Goal: Transaction & Acquisition: Purchase product/service

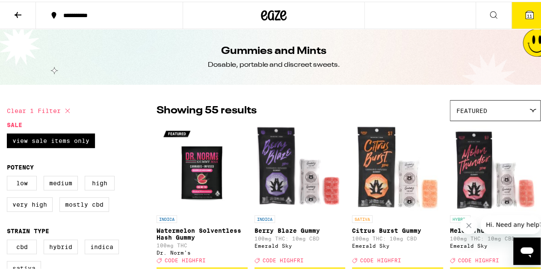
click at [526, 12] on icon at bounding box center [530, 13] width 8 height 8
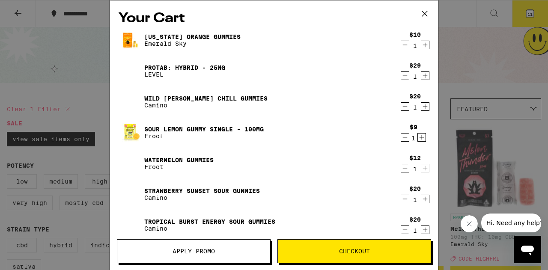
click at [401, 45] on icon "Decrement" at bounding box center [405, 45] width 8 height 10
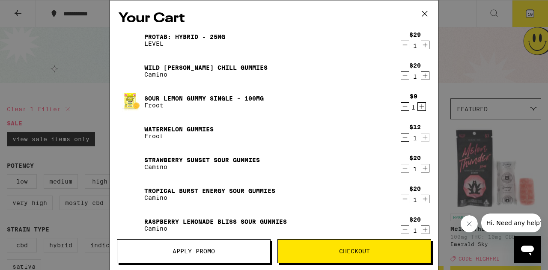
click at [401, 45] on icon "Decrement" at bounding box center [405, 45] width 8 height 10
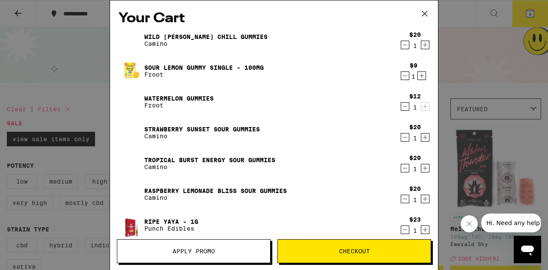
click at [401, 45] on icon "Decrement" at bounding box center [405, 45] width 8 height 10
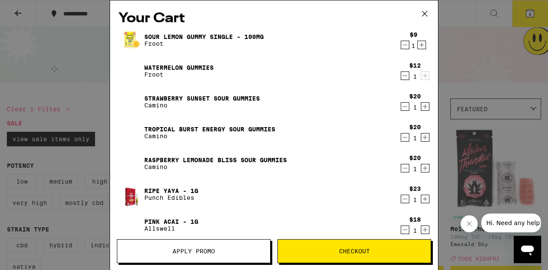
click at [401, 45] on icon "Decrement" at bounding box center [405, 45] width 8 height 10
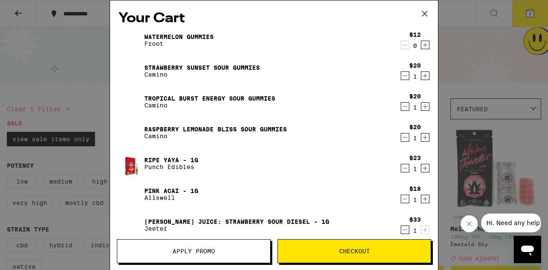
click at [401, 45] on icon "Decrement" at bounding box center [405, 45] width 8 height 10
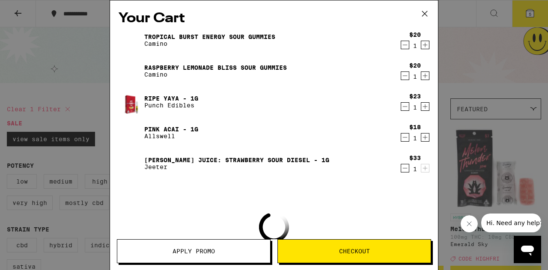
click at [401, 45] on icon "Decrement" at bounding box center [405, 45] width 8 height 10
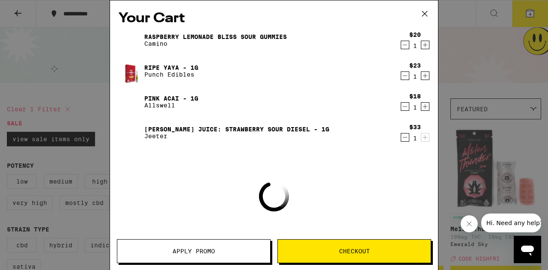
click at [401, 45] on icon "Decrement" at bounding box center [405, 45] width 8 height 10
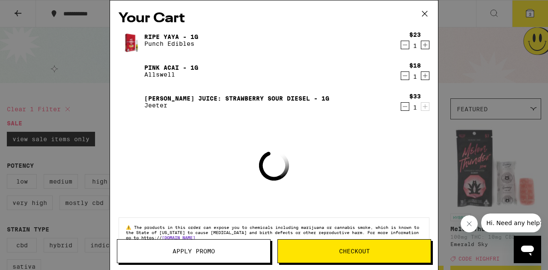
click at [401, 45] on icon "Decrement" at bounding box center [405, 45] width 8 height 10
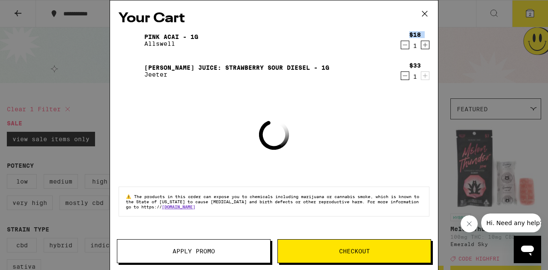
click at [397, 45] on div "$18 1" at bounding box center [413, 40] width 32 height 18
click at [407, 45] on icon "Decrement" at bounding box center [405, 45] width 8 height 10
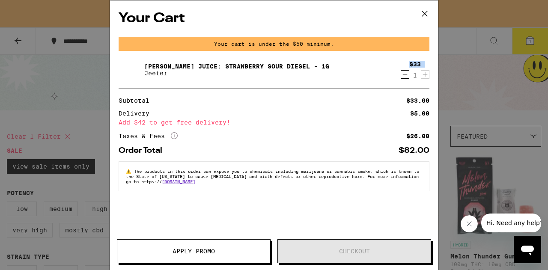
click at [405, 77] on icon "Decrement" at bounding box center [405, 74] width 8 height 10
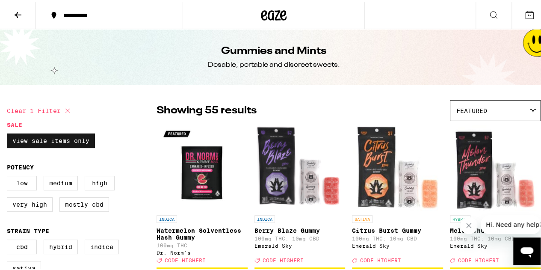
click at [52, 140] on label "View Sale Items Only" at bounding box center [51, 139] width 88 height 15
click at [9, 133] on input "View Sale Items Only" at bounding box center [9, 133] width 0 height 0
checkbox input "false"
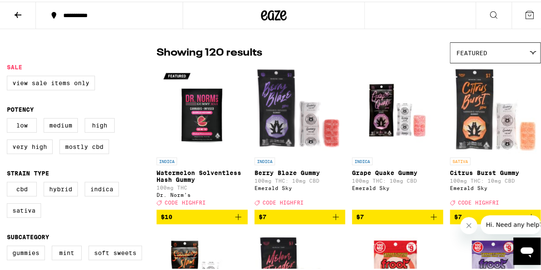
scroll to position [58, 0]
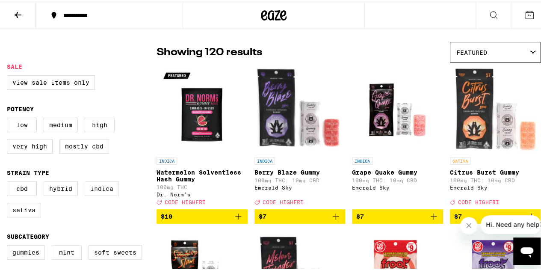
click at [96, 192] on label "Indica" at bounding box center [102, 187] width 34 height 15
click at [9, 181] on input "Indica" at bounding box center [9, 181] width 0 height 0
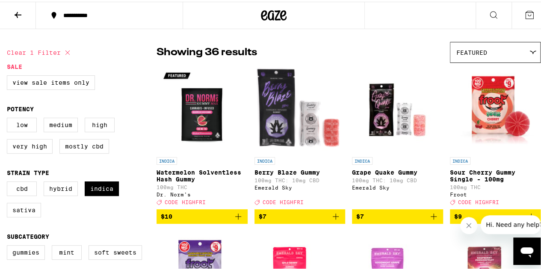
click at [68, 51] on icon at bounding box center [67, 51] width 4 height 4
checkbox input "false"
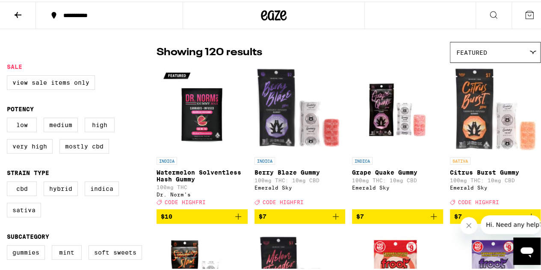
click at [21, 14] on icon at bounding box center [18, 13] width 10 height 10
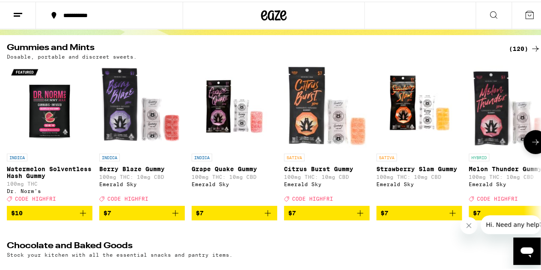
scroll to position [79, 0]
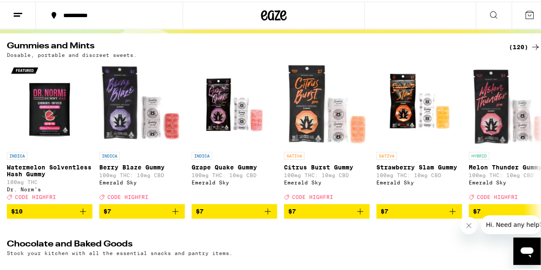
click at [513, 44] on div "(120)" at bounding box center [525, 45] width 32 height 10
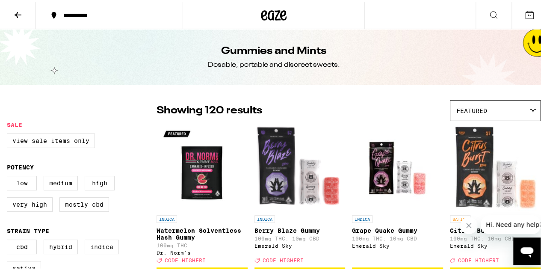
click at [104, 251] on label "Indica" at bounding box center [102, 245] width 34 height 15
click at [9, 240] on input "Indica" at bounding box center [9, 239] width 0 height 0
checkbox input "true"
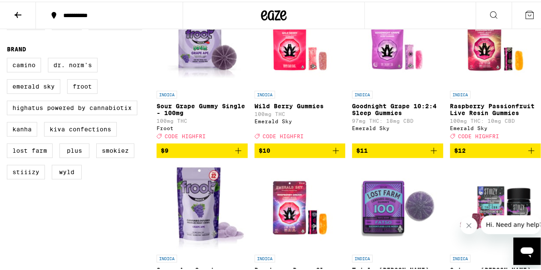
scroll to position [288, 0]
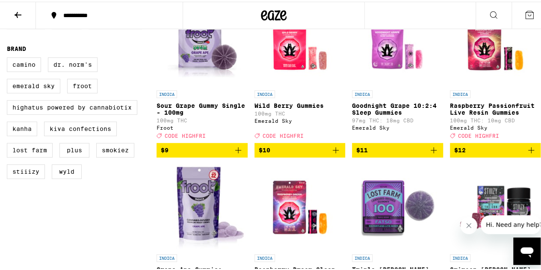
click at [334, 154] on icon "Add to bag" at bounding box center [336, 148] width 10 height 10
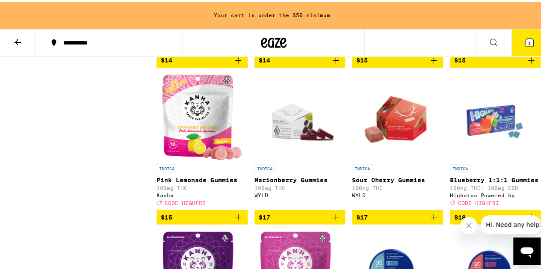
scroll to position [733, 0]
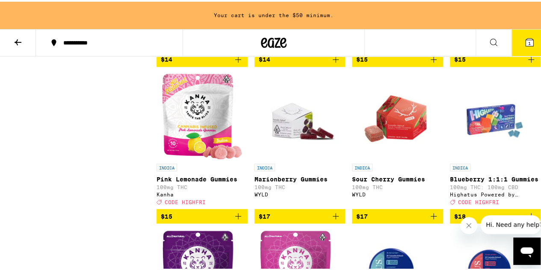
click at [235, 219] on icon "Add to bag" at bounding box center [238, 214] width 10 height 10
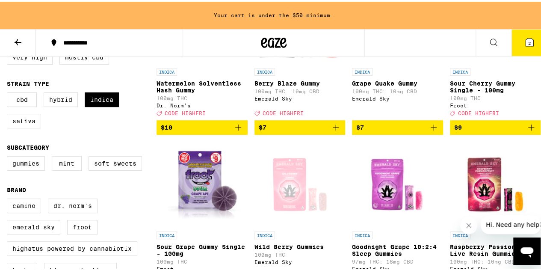
scroll to position [0, 0]
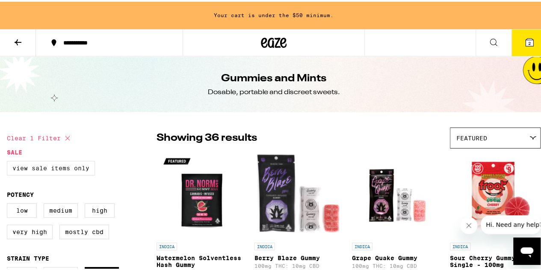
click at [34, 165] on label "View Sale Items Only" at bounding box center [51, 166] width 88 height 15
click at [9, 161] on input "View Sale Items Only" at bounding box center [9, 160] width 0 height 0
checkbox input "true"
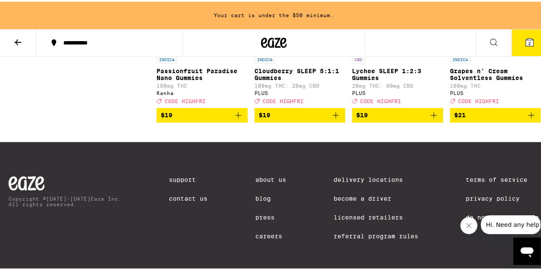
scroll to position [678, 0]
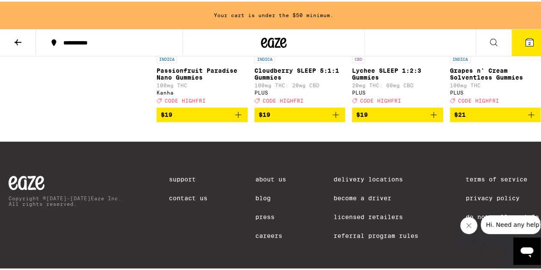
click at [526, 118] on icon "Add to bag" at bounding box center [531, 113] width 10 height 10
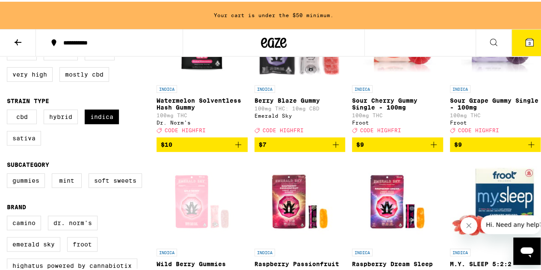
scroll to position [158, 0]
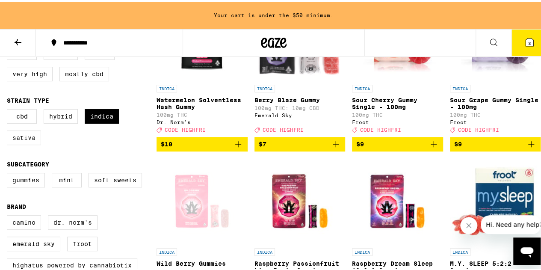
click at [25, 142] on label "Sativa" at bounding box center [24, 136] width 34 height 15
click at [9, 109] on input "Sativa" at bounding box center [9, 109] width 0 height 0
checkbox input "true"
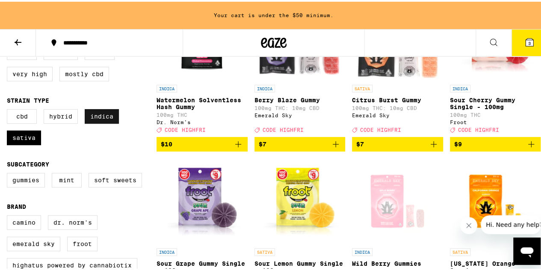
click at [106, 122] on label "Indica" at bounding box center [102, 114] width 34 height 15
click at [9, 109] on input "Indica" at bounding box center [9, 109] width 0 height 0
checkbox input "false"
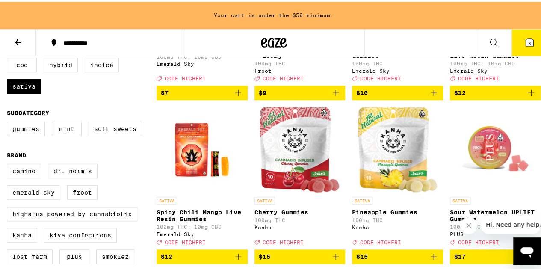
scroll to position [210, 0]
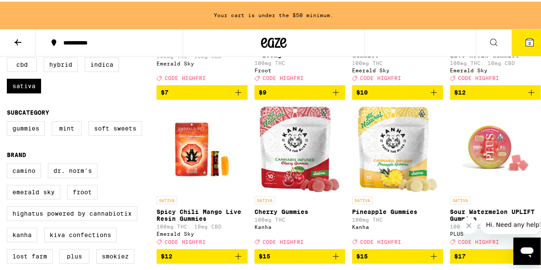
click at [429, 96] on icon "Add to bag" at bounding box center [434, 91] width 10 height 10
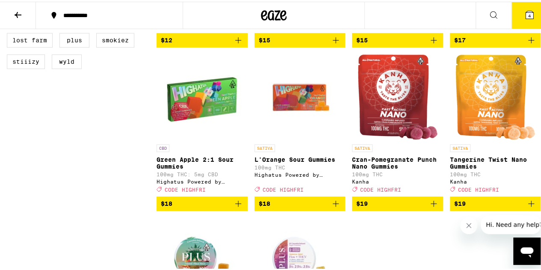
scroll to position [400, 0]
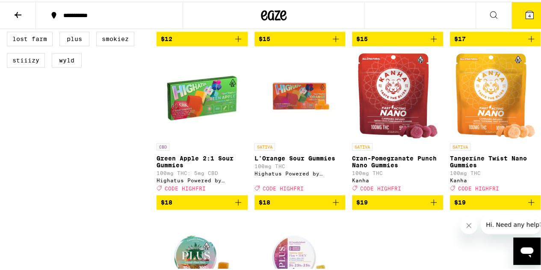
click at [236, 206] on icon "Add to bag" at bounding box center [238, 201] width 10 height 10
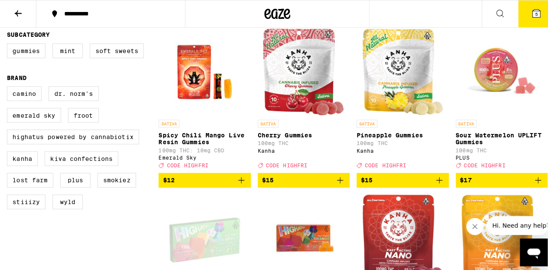
scroll to position [246, 0]
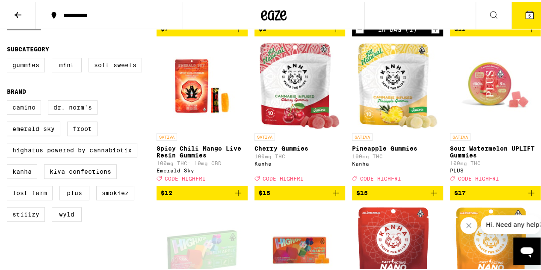
click at [331, 196] on icon "Add to bag" at bounding box center [336, 191] width 10 height 10
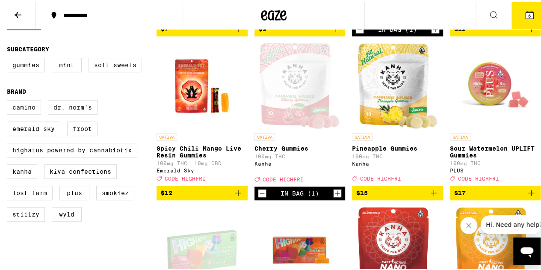
click at [525, 7] on button "6" at bounding box center [530, 13] width 36 height 27
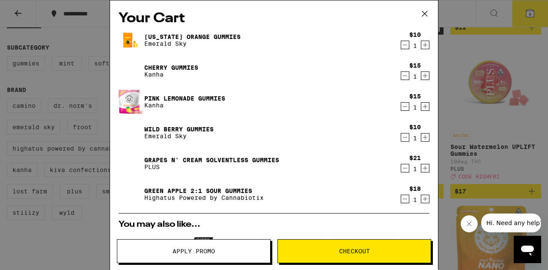
click at [422, 15] on icon at bounding box center [424, 13] width 13 height 13
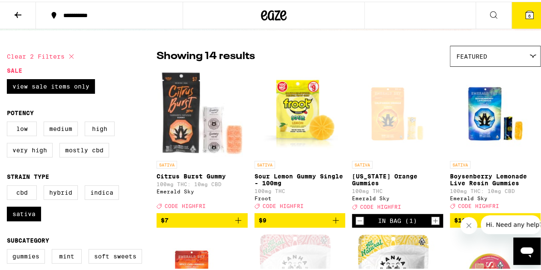
scroll to position [56, 0]
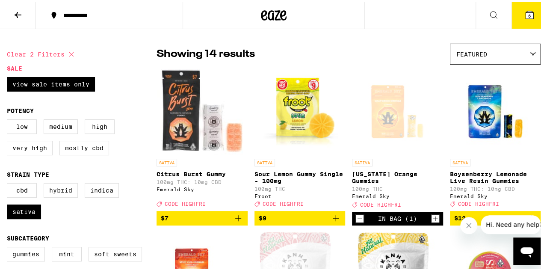
click at [61, 196] on label "Hybrid" at bounding box center [61, 188] width 34 height 15
click at [9, 183] on input "Hybrid" at bounding box center [9, 183] width 0 height 0
checkbox input "true"
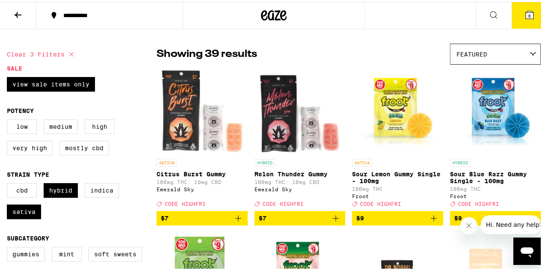
click at [29, 224] on div "CBD Hybrid Indica Sativa" at bounding box center [82, 202] width 150 height 43
click at [28, 211] on label "Sativa" at bounding box center [24, 210] width 34 height 15
click at [9, 183] on input "Sativa" at bounding box center [9, 183] width 0 height 0
checkbox input "false"
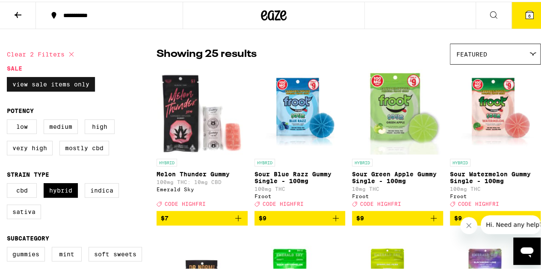
click at [54, 84] on label "View Sale Items Only" at bounding box center [51, 82] width 88 height 15
click at [9, 77] on input "View Sale Items Only" at bounding box center [9, 77] width 0 height 0
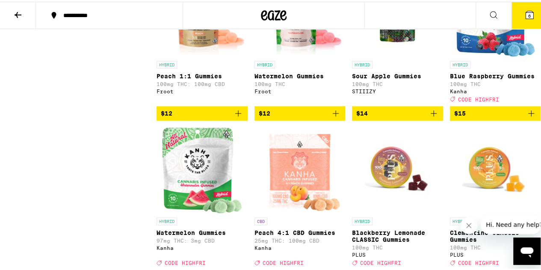
scroll to position [482, 0]
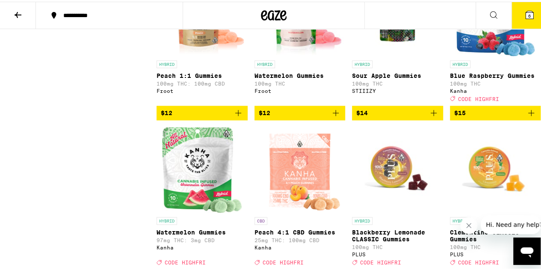
click at [526, 116] on icon "Add to bag" at bounding box center [531, 111] width 10 height 10
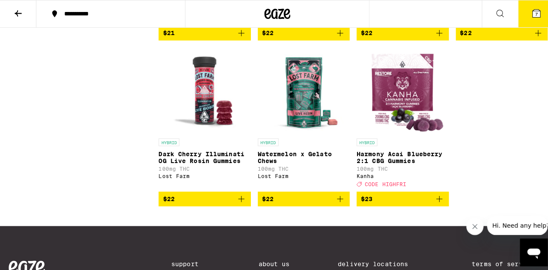
scroll to position [1853, 0]
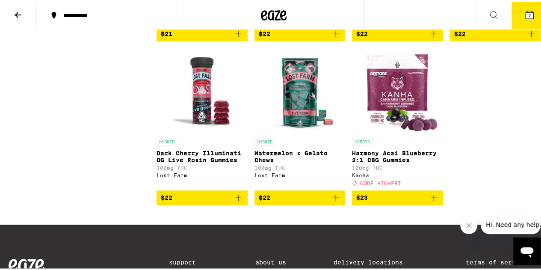
click at [525, 8] on icon at bounding box center [530, 13] width 10 height 10
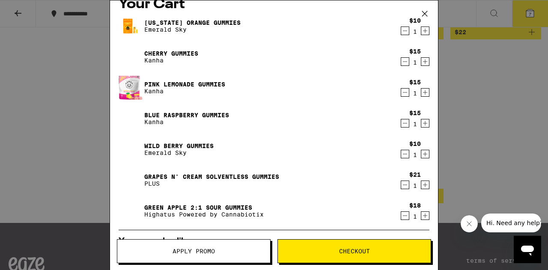
scroll to position [14, 0]
click at [214, 206] on link "Green Apple 2:1 Sour Gummies" at bounding box center [203, 208] width 119 height 7
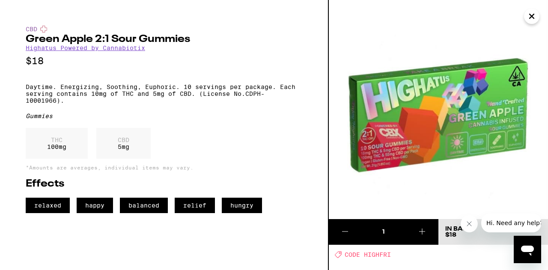
click at [533, 16] on icon "Close" at bounding box center [531, 16] width 10 height 13
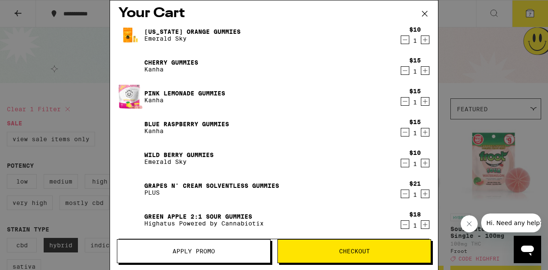
scroll to position [1, 0]
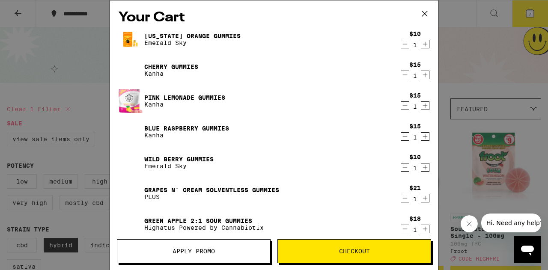
click at [483, 30] on div "Your Cart [US_STATE] Orange Gummies Emerald Sky $10 1 Cherry Gummies Kanha $15 …" at bounding box center [274, 135] width 548 height 270
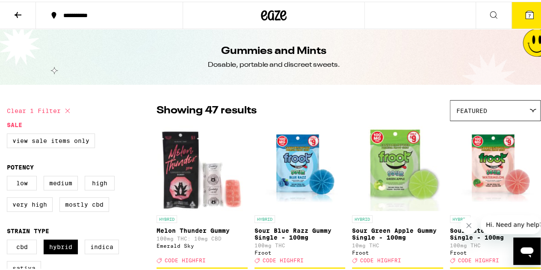
click at [527, 10] on icon at bounding box center [530, 13] width 10 height 10
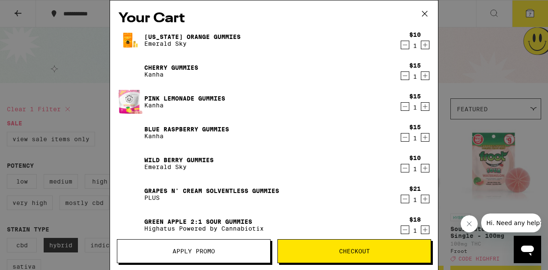
click at [160, 72] on p "Kanha" at bounding box center [171, 74] width 54 height 7
click at [156, 61] on div "Cherry Gummies Kanha" at bounding box center [258, 71] width 278 height 24
click at [156, 65] on link "Cherry Gummies" at bounding box center [171, 67] width 54 height 7
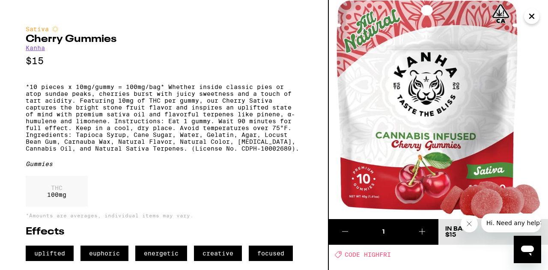
click at [536, 15] on icon "Close" at bounding box center [531, 16] width 10 height 13
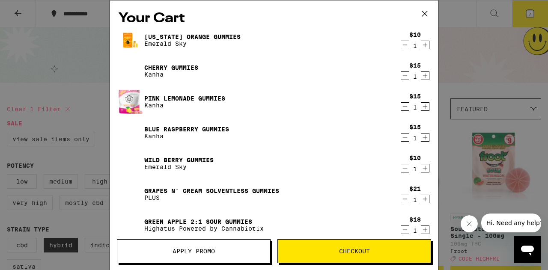
click at [157, 95] on link "Pink Lemonade Gummies" at bounding box center [184, 98] width 81 height 7
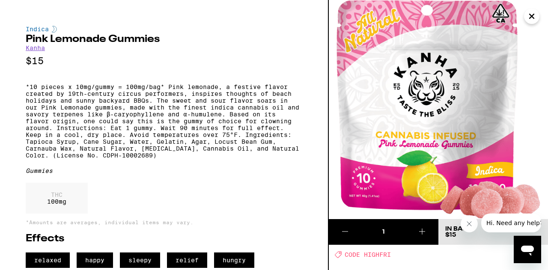
click at [531, 18] on icon "Close" at bounding box center [531, 16] width 10 height 13
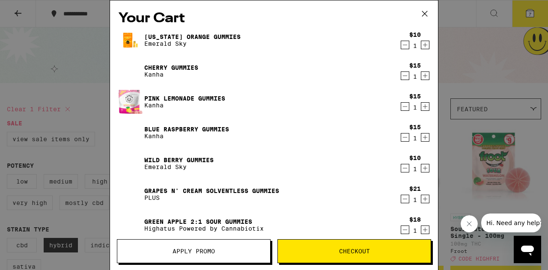
click at [401, 231] on icon "Decrement" at bounding box center [405, 230] width 8 height 10
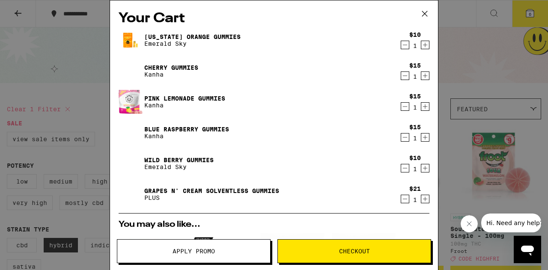
click at [482, 49] on div "Your Cart [US_STATE] Orange Gummies Emerald Sky $10 1 Cherry Gummies Kanha $15 …" at bounding box center [274, 135] width 548 height 270
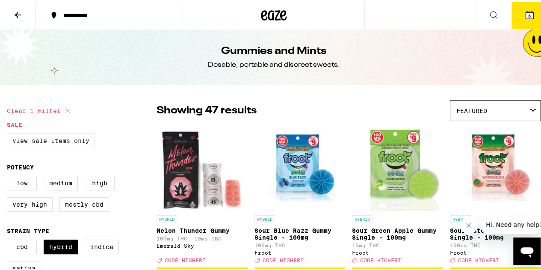
click at [56, 144] on label "View Sale Items Only" at bounding box center [51, 139] width 88 height 15
click at [9, 133] on input "View Sale Items Only" at bounding box center [9, 133] width 0 height 0
checkbox input "true"
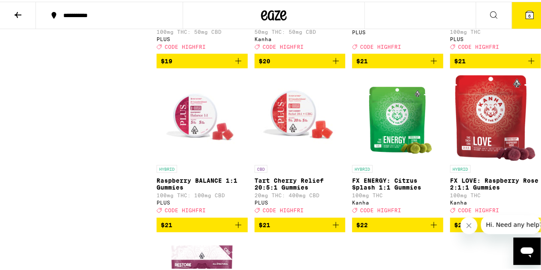
scroll to position [856, 0]
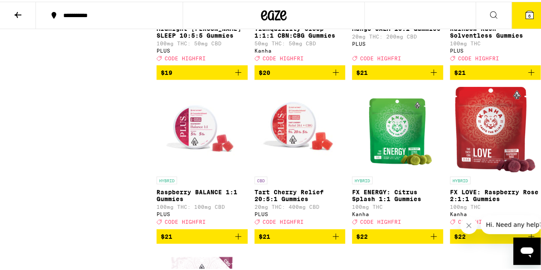
click at [526, 76] on icon "Add to bag" at bounding box center [531, 71] width 10 height 10
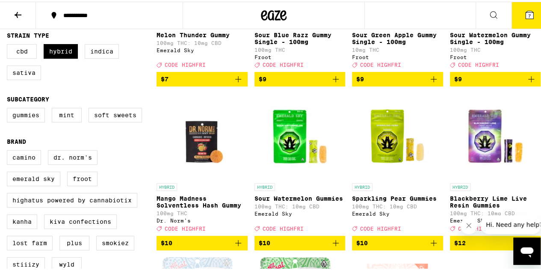
scroll to position [0, 0]
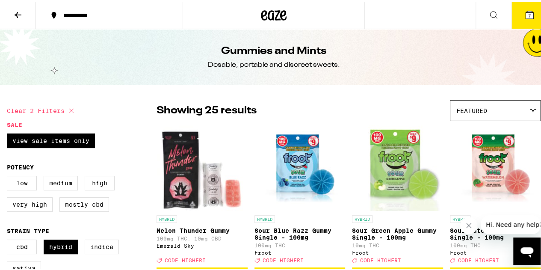
click at [19, 14] on icon at bounding box center [18, 13] width 10 height 10
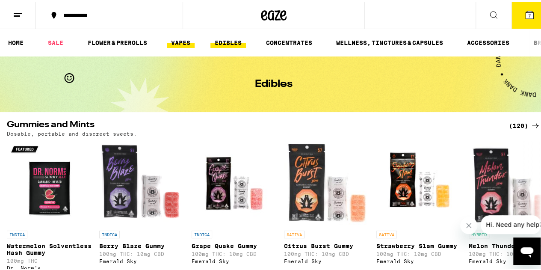
click at [182, 44] on link "VAPES" at bounding box center [181, 41] width 28 height 10
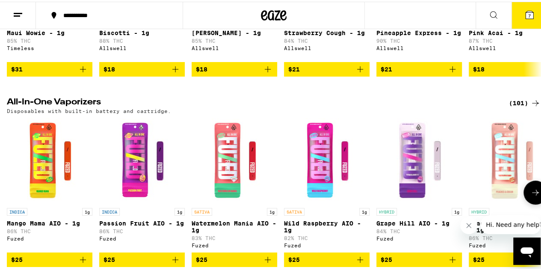
scroll to position [213, 0]
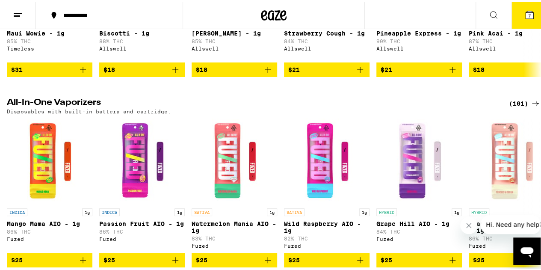
click at [517, 100] on div "(101)" at bounding box center [525, 102] width 32 height 10
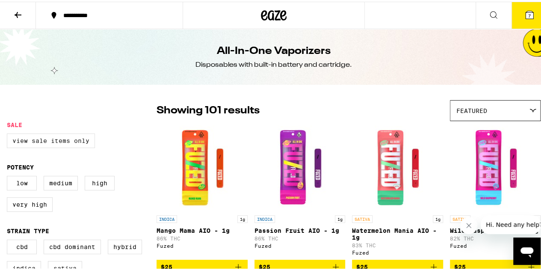
click at [59, 139] on label "View Sale Items Only" at bounding box center [51, 139] width 88 height 15
click at [9, 133] on input "View Sale Items Only" at bounding box center [9, 133] width 0 height 0
checkbox input "true"
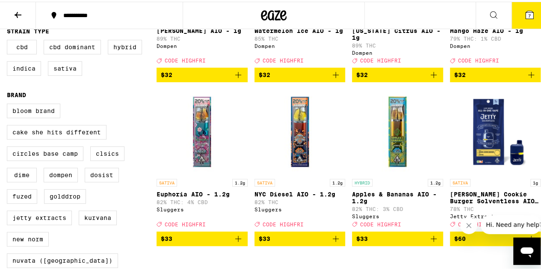
scroll to position [199, 0]
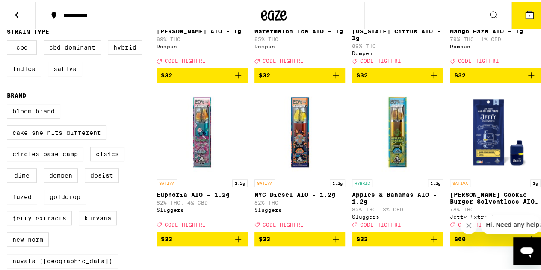
click at [333, 240] on icon "Add to bag" at bounding box center [336, 237] width 6 height 6
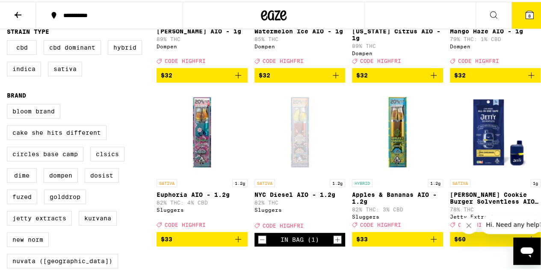
scroll to position [0, 0]
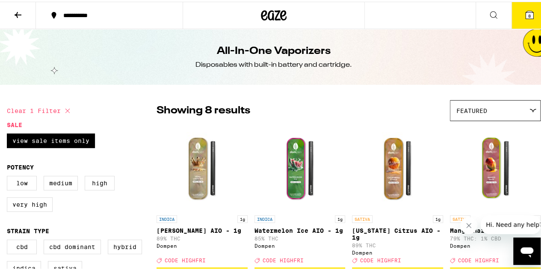
click at [20, 11] on icon at bounding box center [18, 13] width 10 height 10
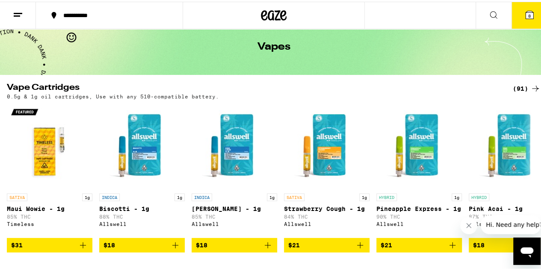
scroll to position [38, 0]
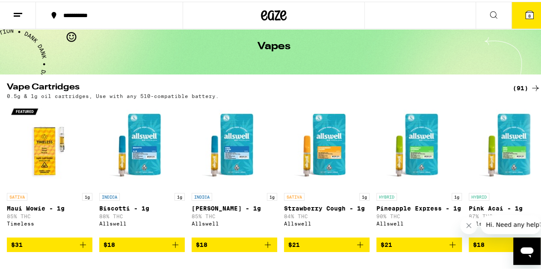
click at [520, 85] on div "(91)" at bounding box center [527, 86] width 28 height 10
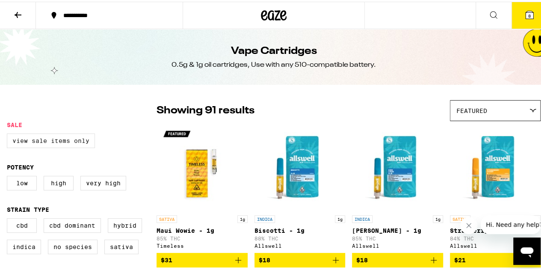
click at [60, 137] on label "View Sale Items Only" at bounding box center [51, 139] width 88 height 15
click at [9, 133] on input "View Sale Items Only" at bounding box center [9, 133] width 0 height 0
checkbox input "true"
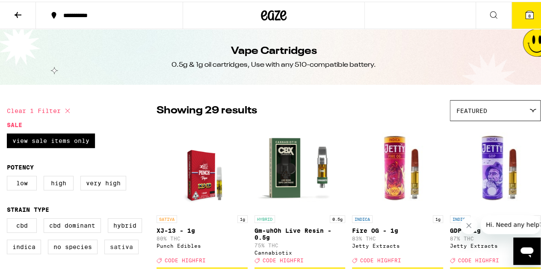
click at [121, 251] on label "Sativa" at bounding box center [121, 245] width 34 height 15
click at [9, 218] on input "Sativa" at bounding box center [9, 218] width 0 height 0
checkbox input "true"
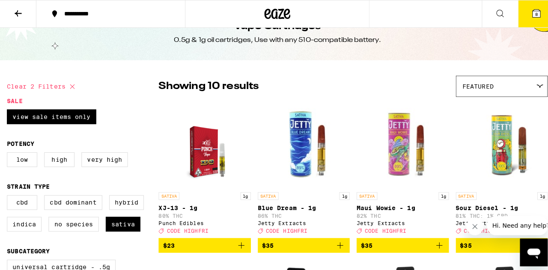
scroll to position [24, 0]
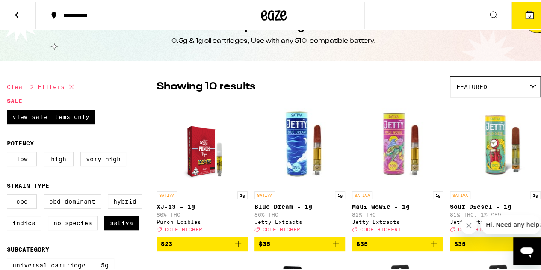
click at [526, 12] on icon at bounding box center [530, 13] width 8 height 8
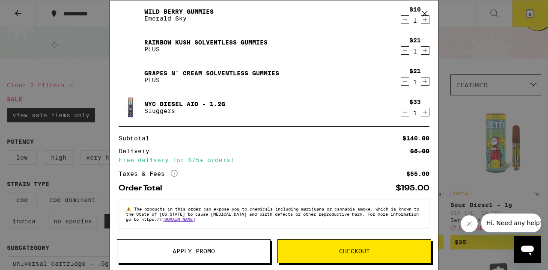
scroll to position [174, 0]
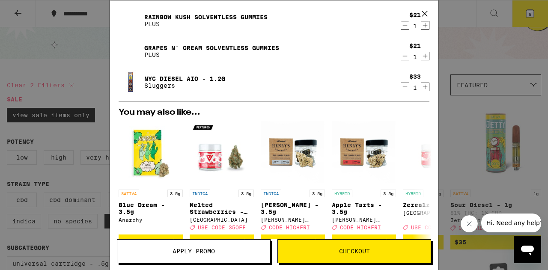
click at [171, 83] on p "Sluggers" at bounding box center [184, 85] width 81 height 7
click at [169, 77] on link "NYC Diesel AIO - 1.2g" at bounding box center [184, 78] width 81 height 7
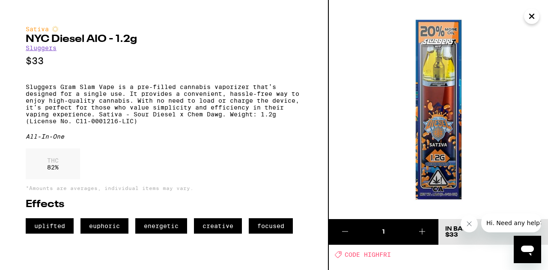
click at [535, 15] on icon "Close" at bounding box center [531, 16] width 10 height 13
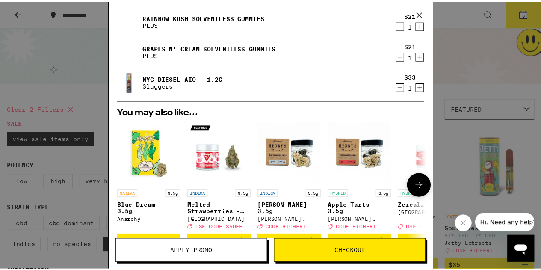
scroll to position [310, 0]
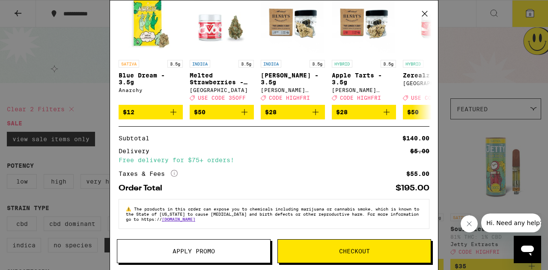
click at [505, 78] on div "Your Cart [US_STATE] Orange Gummies Emerald Sky $10 1 Cherry Gummies Kanha $15 …" at bounding box center [274, 135] width 548 height 270
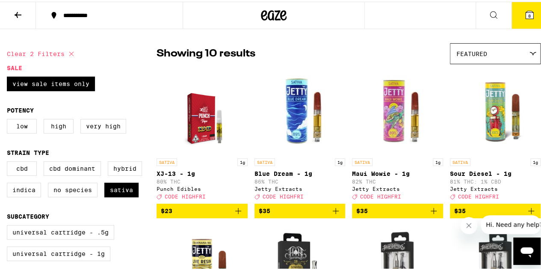
scroll to position [58, 0]
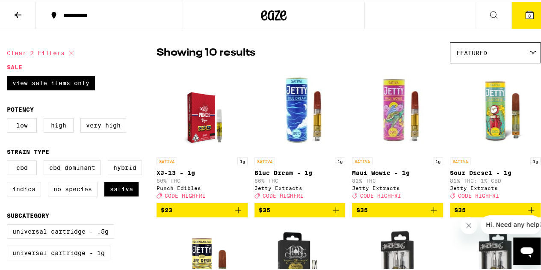
click at [34, 193] on label "Indica" at bounding box center [24, 187] width 34 height 15
click at [9, 160] on input "Indica" at bounding box center [9, 160] width 0 height 0
checkbox input "true"
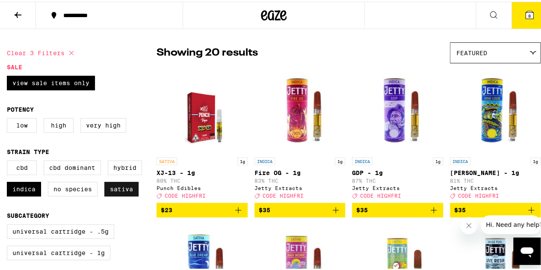
click at [128, 195] on label "Sativa" at bounding box center [121, 187] width 34 height 15
click at [9, 160] on input "Sativa" at bounding box center [9, 160] width 0 height 0
checkbox input "false"
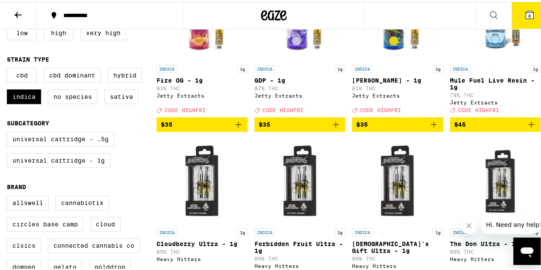
scroll to position [88, 0]
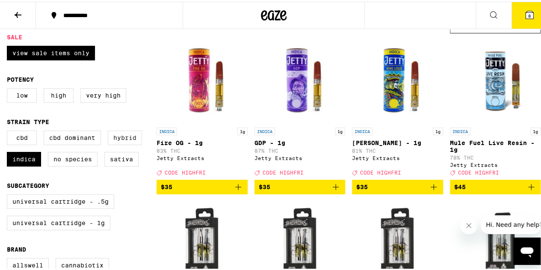
click at [127, 142] on label "Hybrid" at bounding box center [125, 136] width 34 height 15
click at [9, 130] on input "Hybrid" at bounding box center [9, 130] width 0 height 0
checkbox input "true"
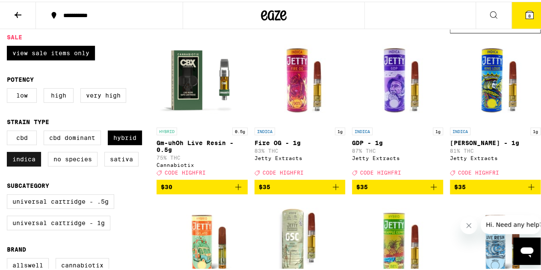
click at [32, 163] on label "Indica" at bounding box center [24, 157] width 34 height 15
click at [9, 130] on input "Indica" at bounding box center [9, 130] width 0 height 0
checkbox input "false"
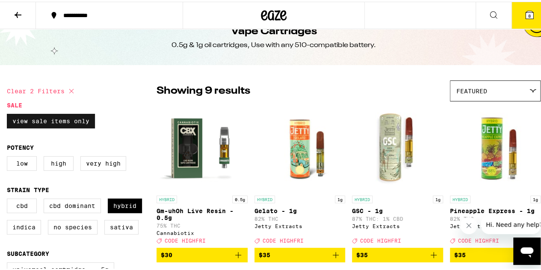
scroll to position [14, 0]
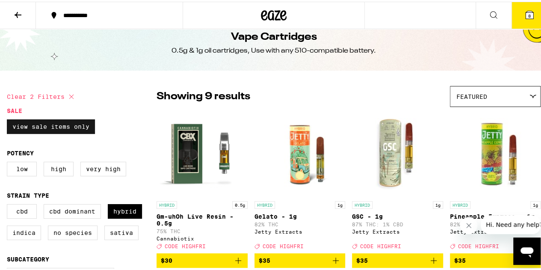
click at [64, 126] on label "View Sale Items Only" at bounding box center [51, 125] width 88 height 15
click at [9, 119] on input "View Sale Items Only" at bounding box center [9, 119] width 0 height 0
checkbox input "false"
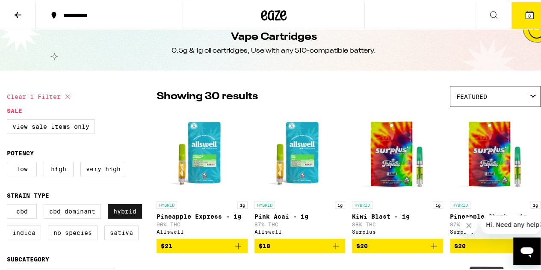
click at [127, 216] on label "Hybrid" at bounding box center [125, 209] width 34 height 15
click at [9, 204] on input "Hybrid" at bounding box center [9, 204] width 0 height 0
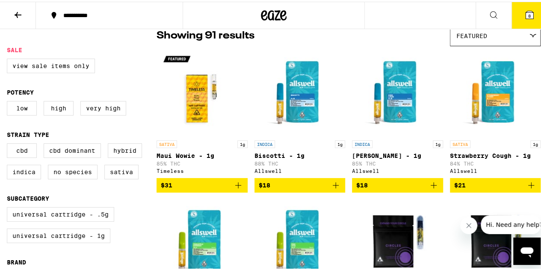
scroll to position [75, 0]
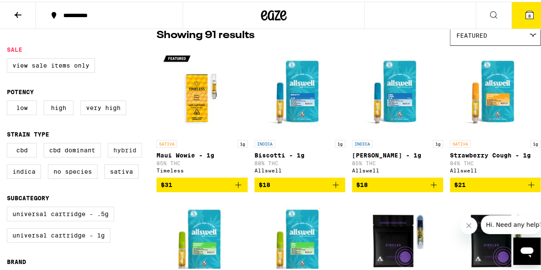
click at [117, 154] on label "Hybrid" at bounding box center [125, 148] width 34 height 15
click at [9, 143] on input "Hybrid" at bounding box center [9, 142] width 0 height 0
checkbox input "true"
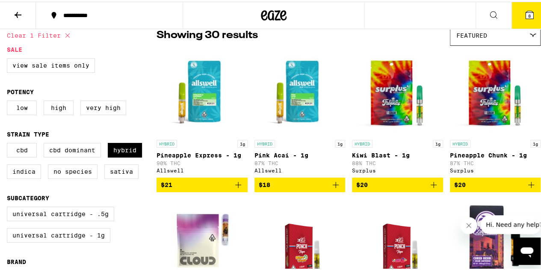
click at [332, 188] on icon "Add to bag" at bounding box center [336, 183] width 10 height 10
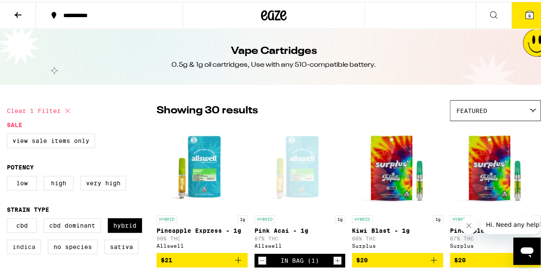
click at [25, 249] on label "Indica" at bounding box center [24, 245] width 34 height 15
click at [9, 218] on input "Indica" at bounding box center [9, 218] width 0 height 0
checkbox input "true"
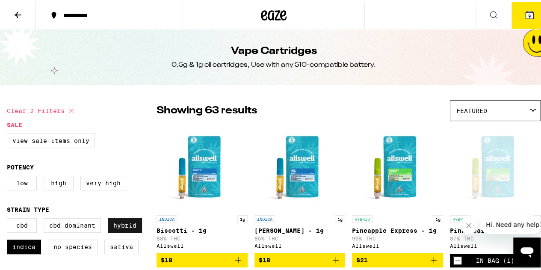
click at [116, 227] on label "Hybrid" at bounding box center [125, 223] width 34 height 15
click at [9, 218] on input "Hybrid" at bounding box center [9, 218] width 0 height 0
checkbox input "false"
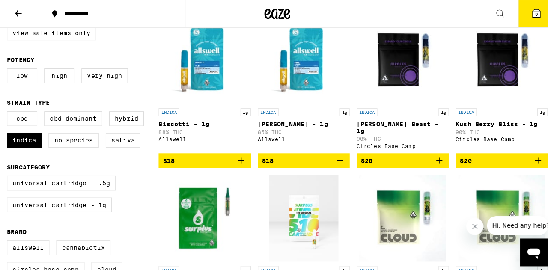
scroll to position [116, 0]
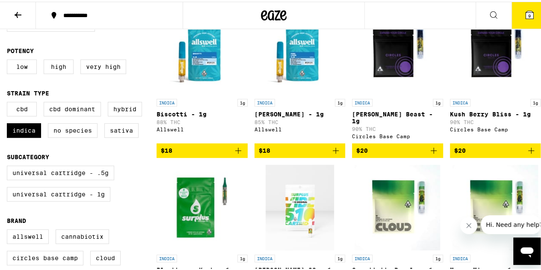
click at [526, 9] on icon at bounding box center [530, 13] width 8 height 8
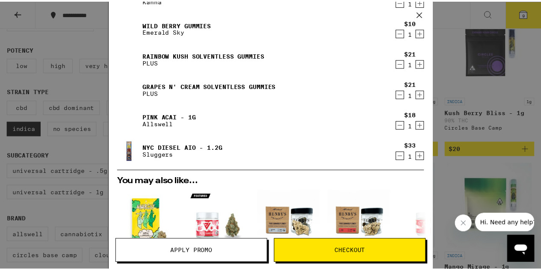
scroll to position [136, 0]
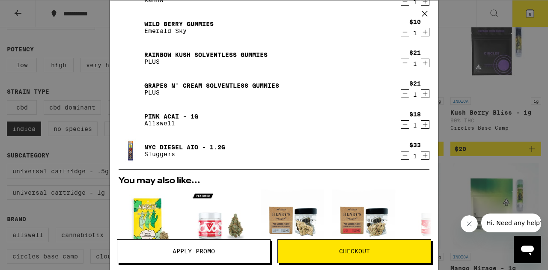
click at [450, 10] on div "Your Cart [US_STATE] Orange Gummies Emerald Sky $10 1 Cherry Gummies Kanha $15 …" at bounding box center [274, 135] width 548 height 270
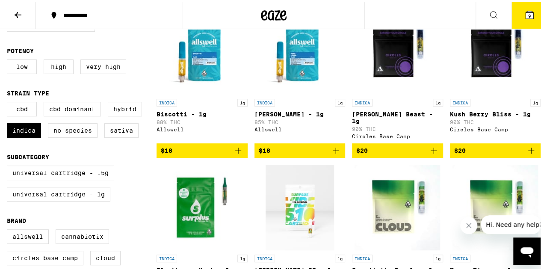
click at [233, 149] on icon "Add to bag" at bounding box center [238, 149] width 10 height 10
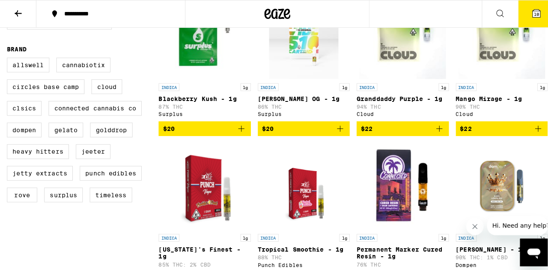
scroll to position [288, 0]
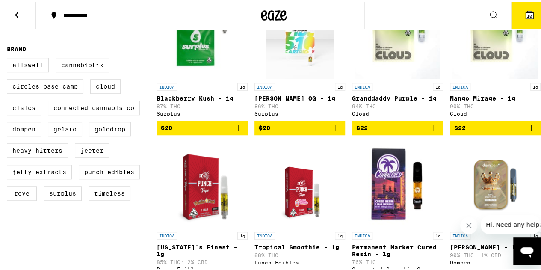
click at [517, 17] on button "10" at bounding box center [530, 13] width 36 height 27
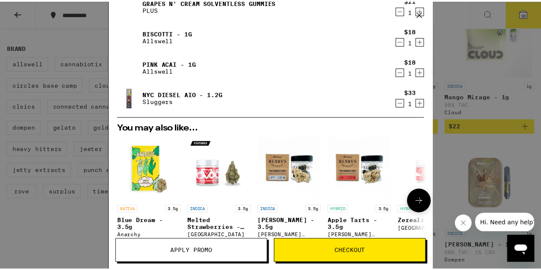
scroll to position [219, 0]
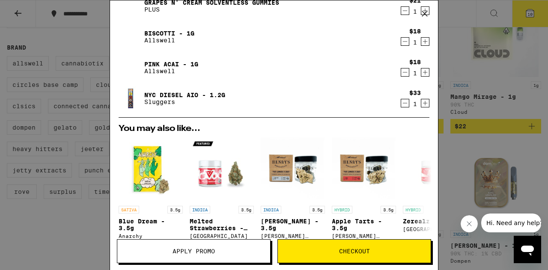
click at [451, 163] on div "Your Cart [US_STATE] Orange Gummies Emerald Sky $10 1 Cherry Gummies Kanha $15 …" at bounding box center [274, 135] width 548 height 270
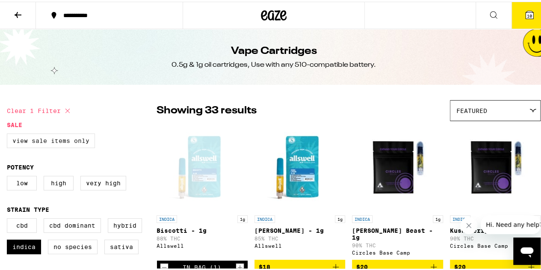
click at [64, 141] on label "View Sale Items Only" at bounding box center [51, 139] width 88 height 15
click at [9, 133] on input "View Sale Items Only" at bounding box center [9, 133] width 0 height 0
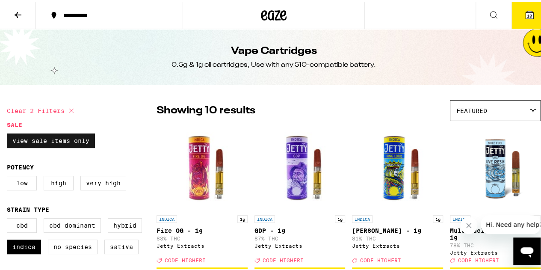
click at [64, 141] on label "View Sale Items Only" at bounding box center [51, 139] width 88 height 15
click at [9, 133] on input "View Sale Items Only" at bounding box center [9, 133] width 0 height 0
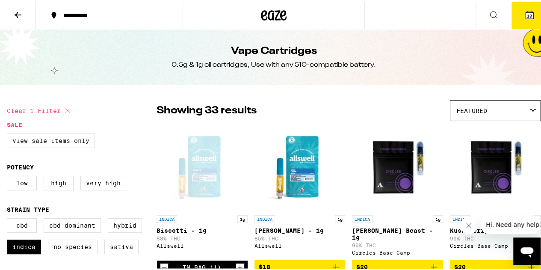
click at [64, 141] on label "View Sale Items Only" at bounding box center [51, 139] width 88 height 15
click at [9, 133] on input "View Sale Items Only" at bounding box center [9, 133] width 0 height 0
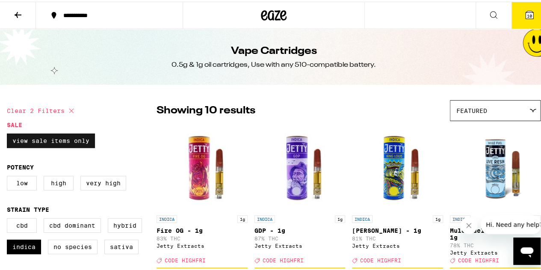
click at [64, 141] on label "View Sale Items Only" at bounding box center [51, 139] width 88 height 15
click at [9, 133] on input "View Sale Items Only" at bounding box center [9, 133] width 0 height 0
checkbox input "false"
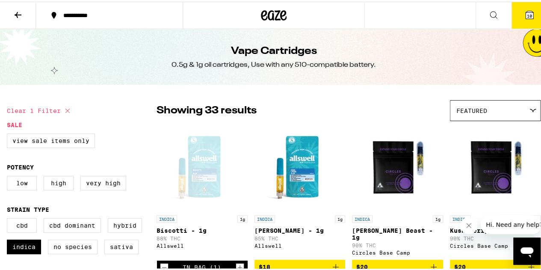
click at [519, 6] on button "10" at bounding box center [530, 13] width 36 height 27
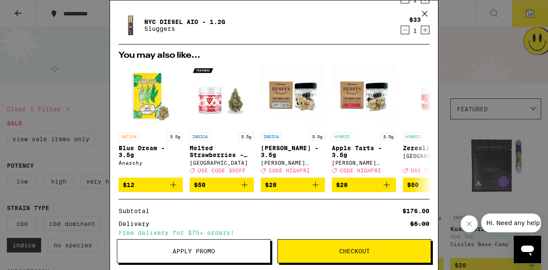
scroll to position [371, 0]
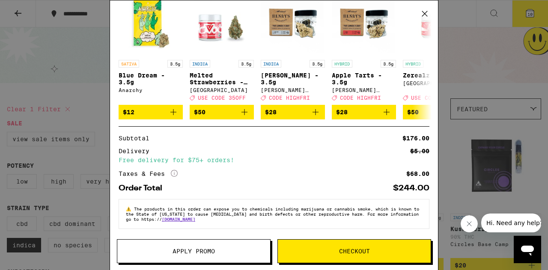
click at [184, 252] on span "Apply Promo" at bounding box center [193, 251] width 42 height 6
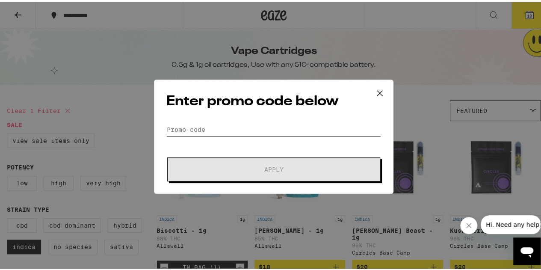
click at [237, 122] on input "Promo Code" at bounding box center [273, 128] width 215 height 13
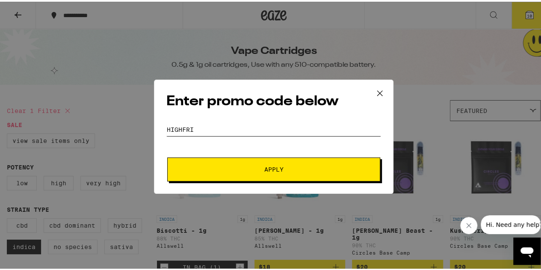
type input "highfri"
click at [167, 156] on button "Apply" at bounding box center [273, 168] width 213 height 24
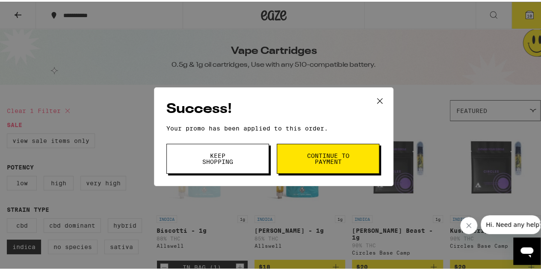
click at [234, 153] on span "Keep Shopping" at bounding box center [218, 157] width 44 height 12
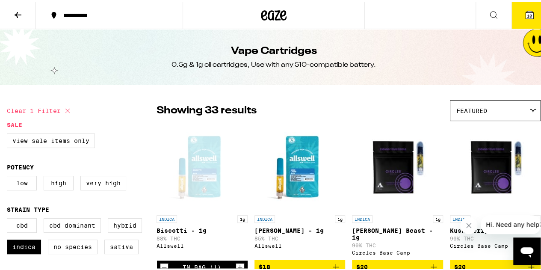
click at [534, 7] on button "10" at bounding box center [530, 13] width 36 height 27
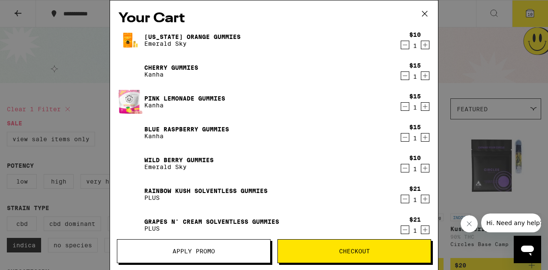
click at [426, 13] on icon at bounding box center [424, 13] width 13 height 13
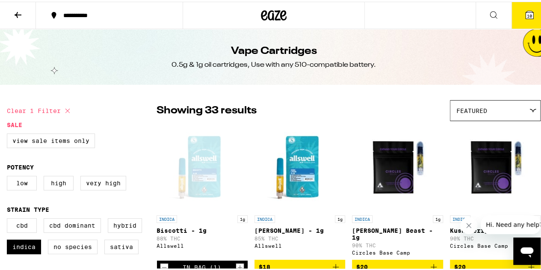
click at [523, 6] on button "10" at bounding box center [530, 13] width 36 height 27
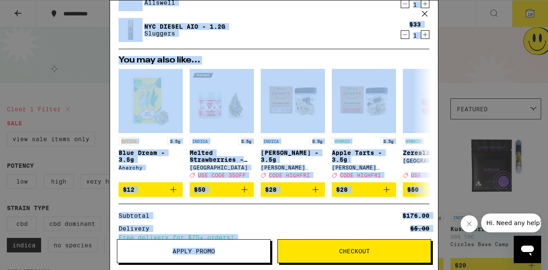
scroll to position [293, 0]
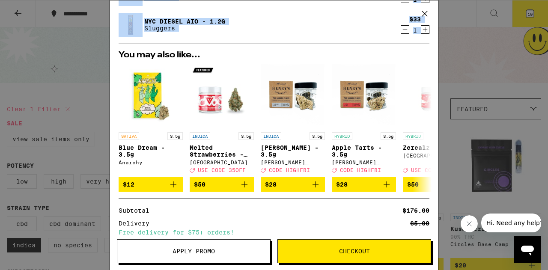
drag, startPoint x: 143, startPoint y: 36, endPoint x: 442, endPoint y: 28, distance: 299.2
click at [442, 28] on div "Your Cart [US_STATE] Orange Gummies Emerald Sky $10 1 Cherry Gummies Kanha $15 …" at bounding box center [274, 135] width 548 height 270
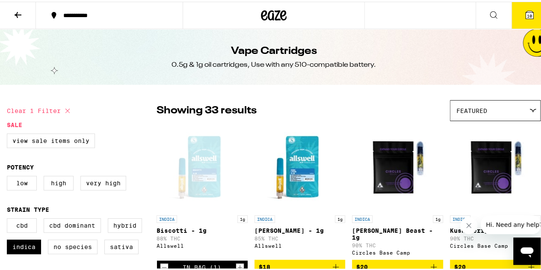
click at [524, 7] on button "10" at bounding box center [530, 13] width 36 height 27
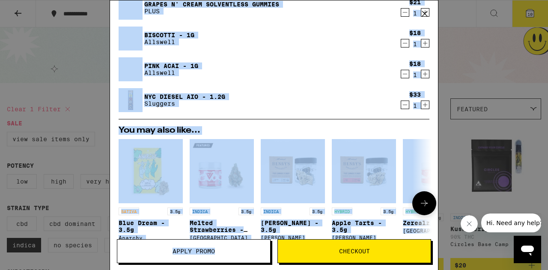
scroll to position [222, 0]
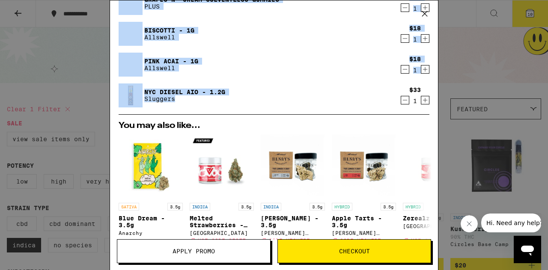
drag, startPoint x: 144, startPoint y: 35, endPoint x: 297, endPoint y: 98, distance: 165.7
copy div "[US_STATE] Orange Gummies Emerald Sky $10 1 Cherry Gummies Kanha $15 1 Pink Lem…"
